Goal: Navigation & Orientation: Find specific page/section

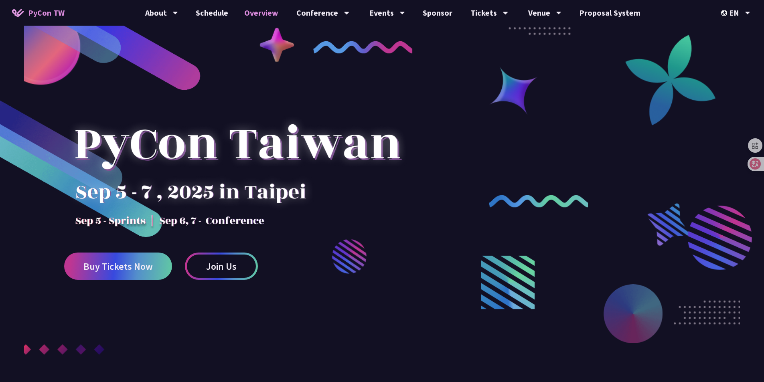
click at [266, 11] on link "Overview" at bounding box center [261, 13] width 50 height 26
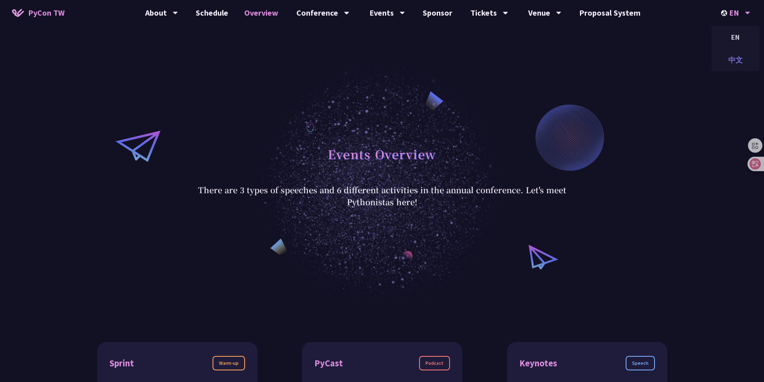
click at [734, 62] on div "中文" at bounding box center [735, 60] width 48 height 19
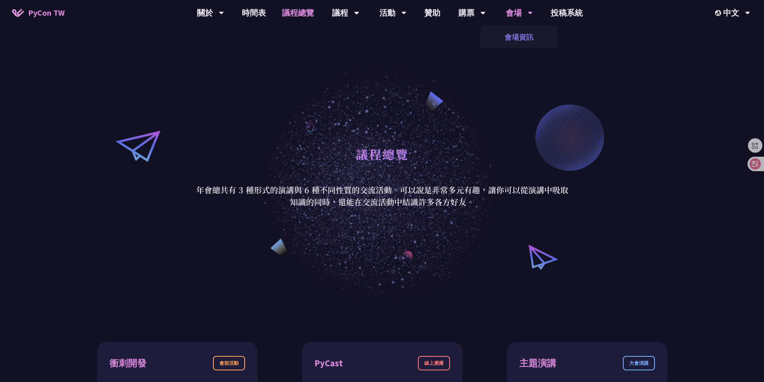
click at [516, 37] on link "會場資訊" at bounding box center [518, 37] width 77 height 19
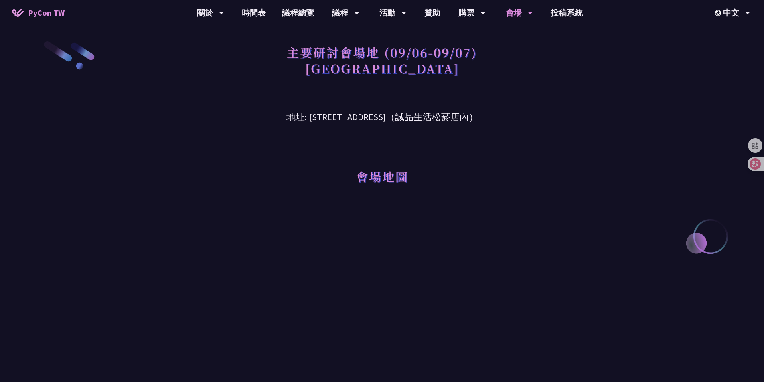
drag, startPoint x: 292, startPoint y: 114, endPoint x: 406, endPoint y: 103, distance: 114.8
click at [406, 103] on h3 "地址: [STREET_ADDRESS]（誠品生活松菸店內）" at bounding box center [382, 111] width 417 height 26
